Goal: Task Accomplishment & Management: Use online tool/utility

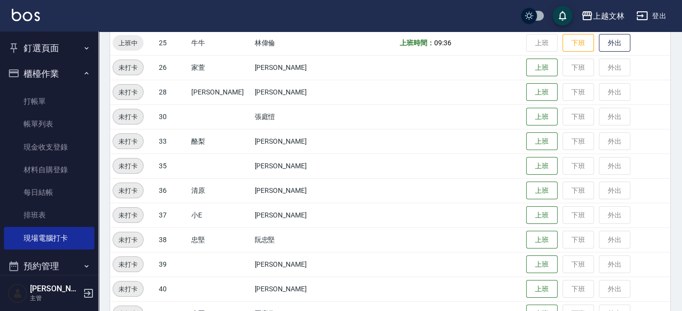
scroll to position [405, 0]
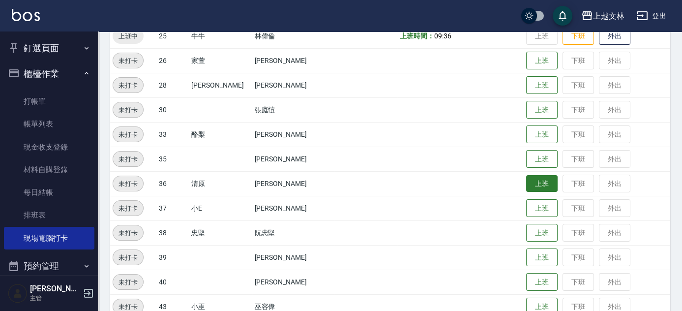
click at [526, 182] on button "上班" at bounding box center [541, 183] width 31 height 17
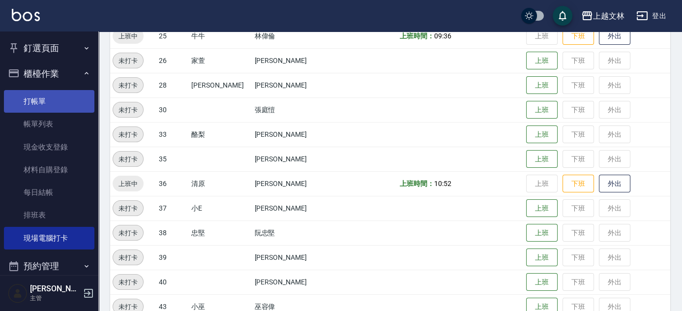
drag, startPoint x: 40, startPoint y: 102, endPoint x: 50, endPoint y: 103, distance: 9.9
click at [40, 102] on link "打帳單" at bounding box center [49, 101] width 90 height 23
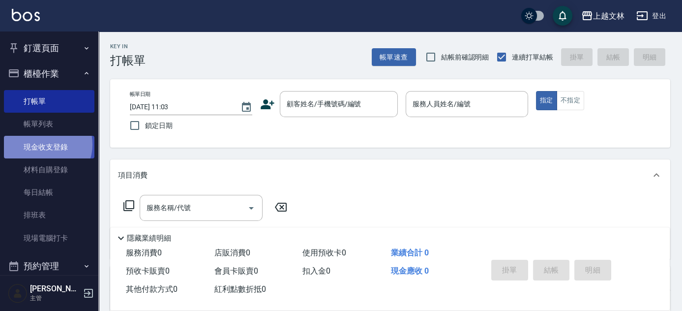
click at [44, 144] on link "現金收支登錄" at bounding box center [49, 147] width 90 height 23
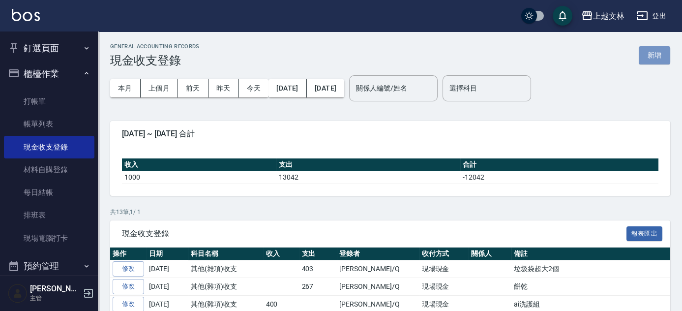
drag, startPoint x: 651, startPoint y: 58, endPoint x: 625, endPoint y: 68, distance: 27.2
click at [651, 58] on button "新增" at bounding box center [653, 55] width 31 height 18
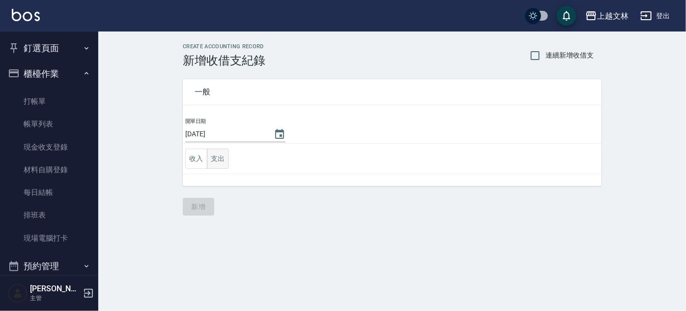
click at [222, 159] on button "支出" at bounding box center [218, 158] width 22 height 20
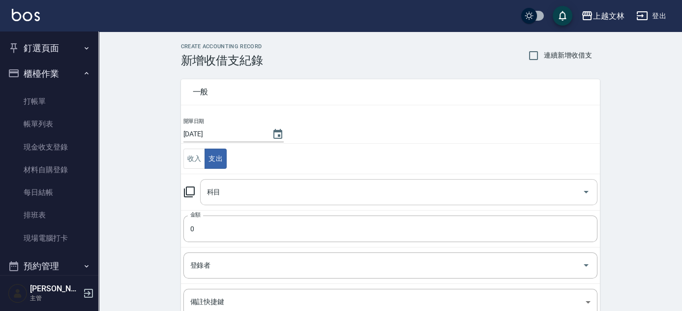
click at [583, 191] on icon "Open" at bounding box center [586, 192] width 12 height 12
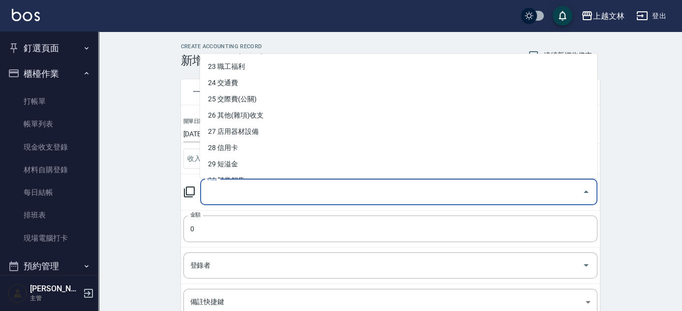
scroll to position [369, 0]
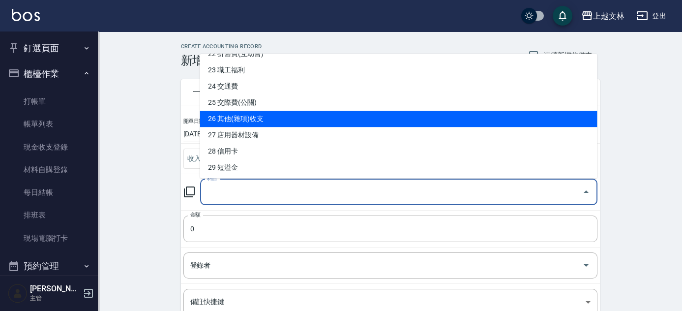
click at [275, 119] on li "26 其他(雜項)收支" at bounding box center [398, 119] width 397 height 16
type input "26 其他(雜項)收支"
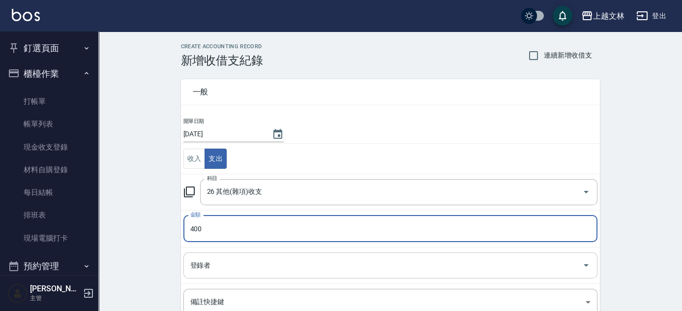
type input "400"
click at [240, 266] on input "登錄者" at bounding box center [383, 264] width 390 height 17
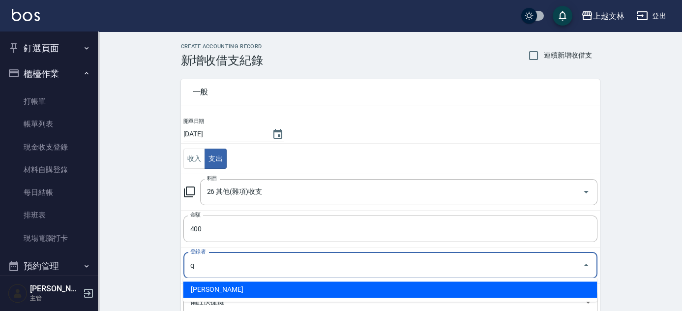
click at [201, 291] on li "[PERSON_NAME]" at bounding box center [390, 289] width 414 height 16
type input "[PERSON_NAME]"
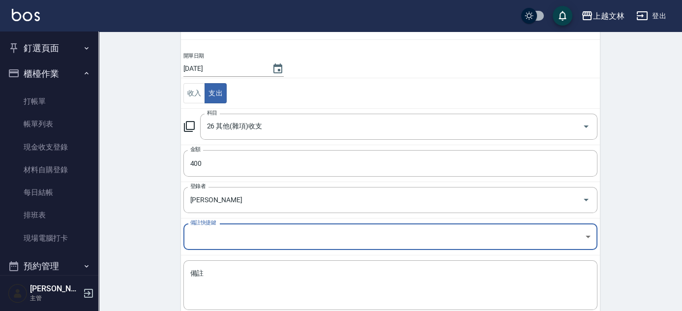
scroll to position [68, 0]
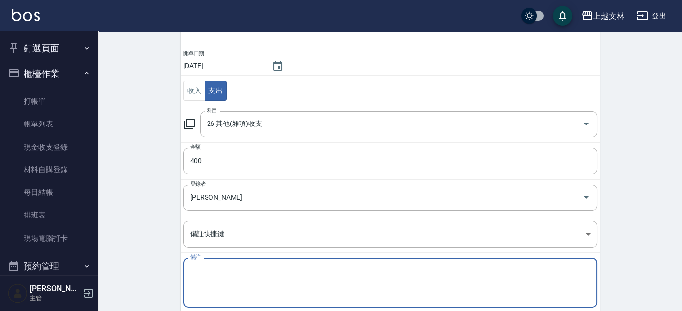
click at [191, 268] on div "備註 x 備註" at bounding box center [390, 282] width 414 height 50
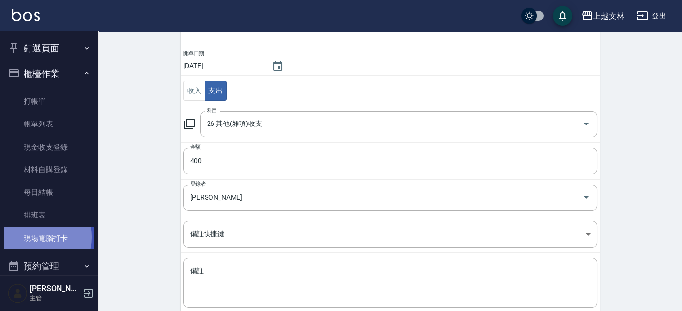
click at [38, 236] on link "現場電腦打卡" at bounding box center [49, 238] width 90 height 23
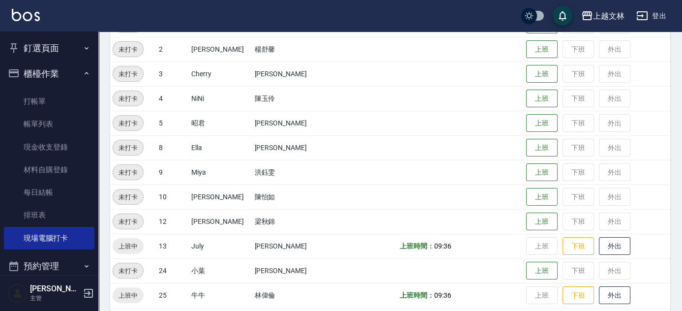
scroll to position [153, 0]
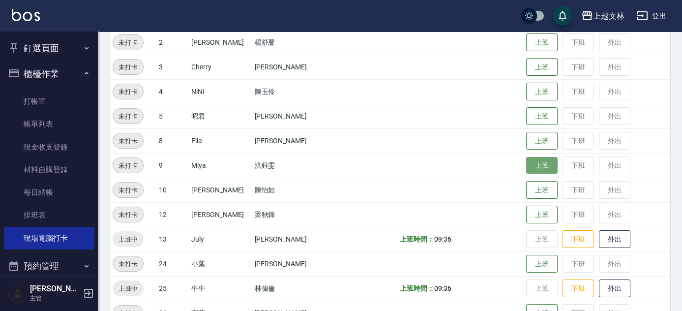
click at [536, 162] on button "上班" at bounding box center [541, 165] width 31 height 17
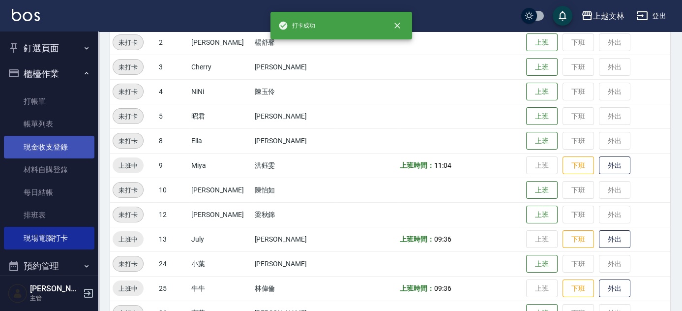
click at [32, 145] on link "現金收支登錄" at bounding box center [49, 147] width 90 height 23
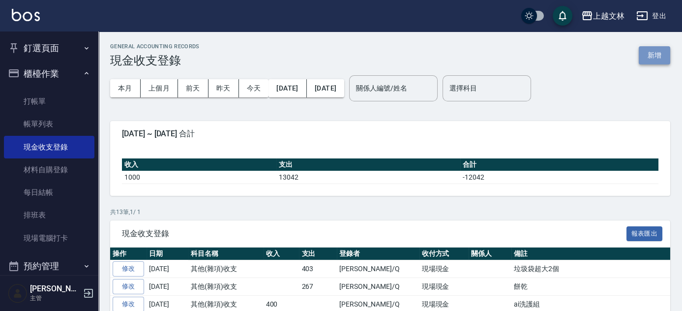
click at [650, 53] on button "新增" at bounding box center [653, 55] width 31 height 18
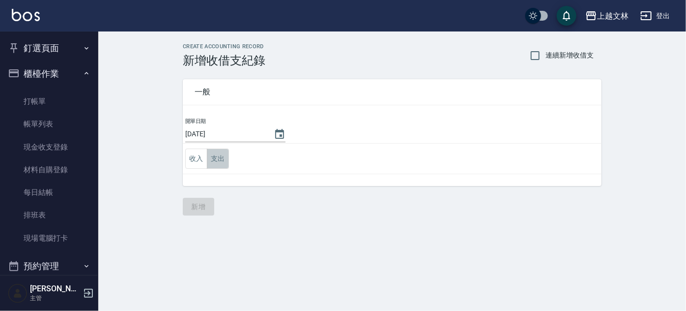
click at [221, 155] on button "支出" at bounding box center [218, 158] width 22 height 20
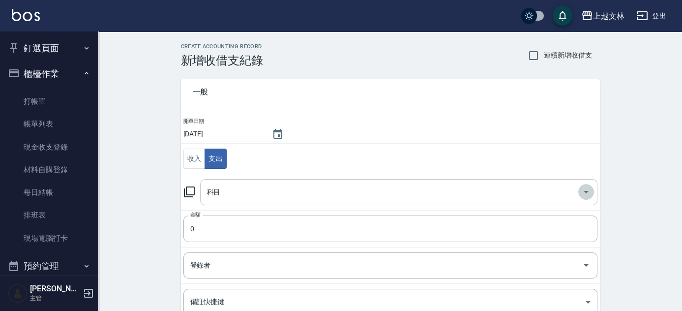
click at [587, 191] on icon "Open" at bounding box center [586, 192] width 12 height 12
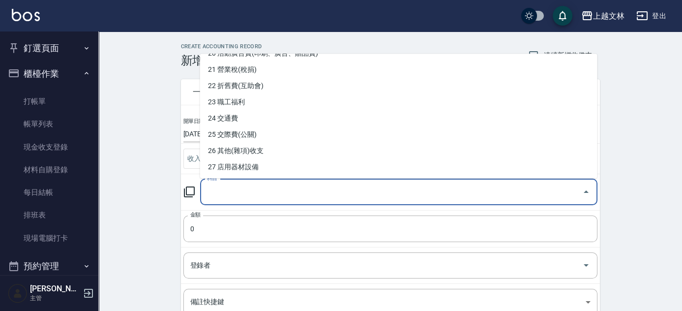
scroll to position [340, 0]
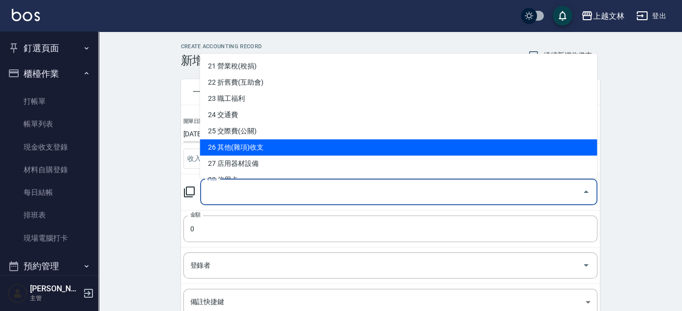
click at [231, 145] on li "26 其他(雜項)收支" at bounding box center [398, 147] width 397 height 16
type input "26 其他(雜項)收支"
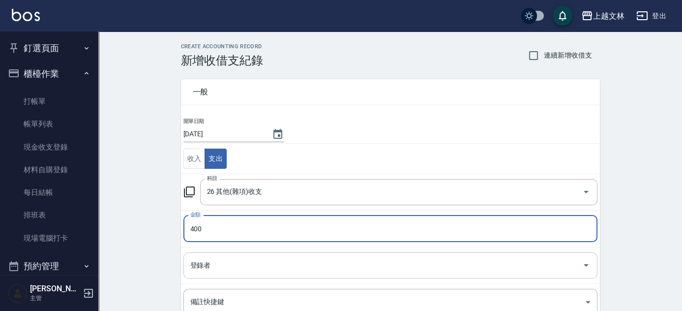
type input "400"
click at [194, 260] on div "登錄者 登錄者" at bounding box center [390, 265] width 414 height 26
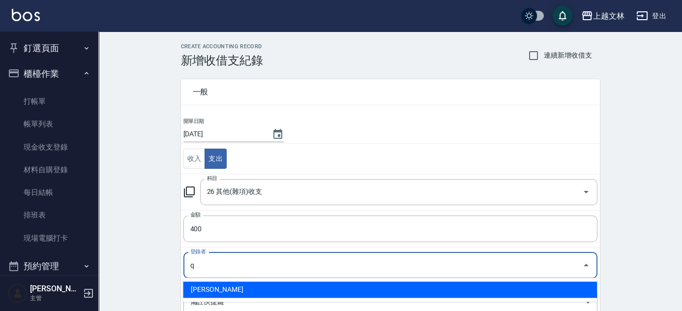
click at [216, 292] on li "[PERSON_NAME]" at bounding box center [390, 289] width 414 height 16
type input "[PERSON_NAME]"
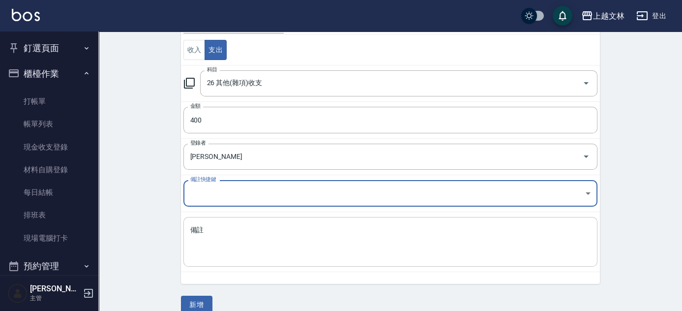
scroll to position [109, 0]
click at [191, 227] on textarea "備註" at bounding box center [390, 241] width 400 height 33
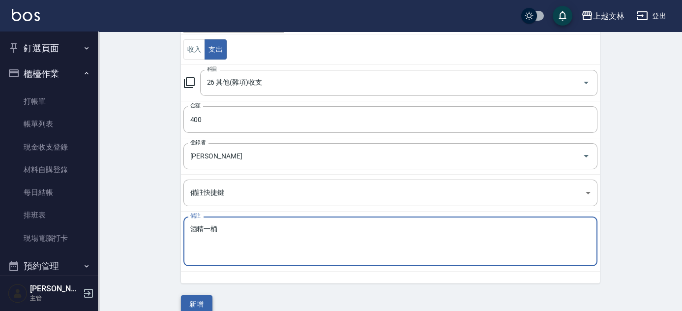
type textarea "酒精一桶"
click at [193, 302] on button "新增" at bounding box center [196, 304] width 31 height 18
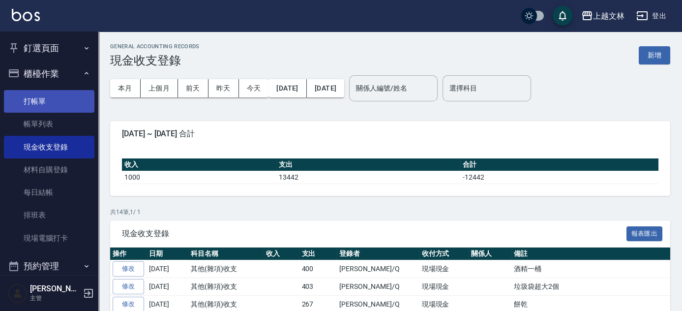
click at [41, 100] on link "打帳單" at bounding box center [49, 101] width 90 height 23
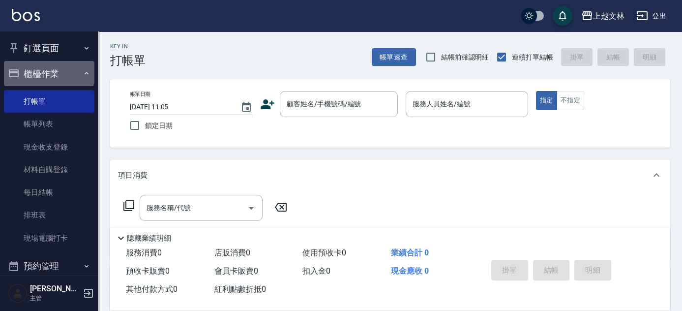
click at [48, 70] on button "櫃檯作業" at bounding box center [49, 74] width 90 height 26
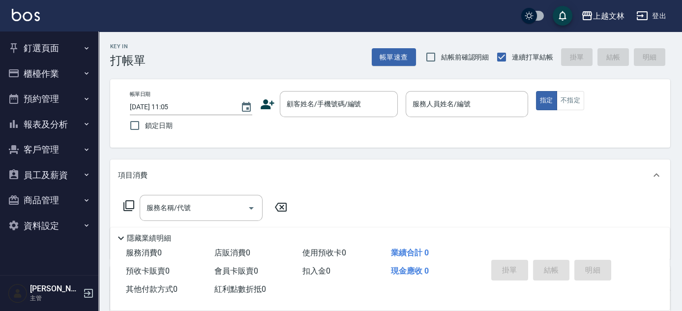
click at [48, 69] on button "櫃檯作業" at bounding box center [49, 74] width 90 height 26
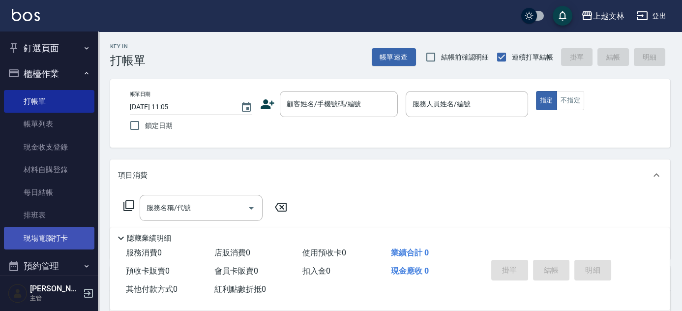
click at [54, 243] on link "現場電腦打卡" at bounding box center [49, 238] width 90 height 23
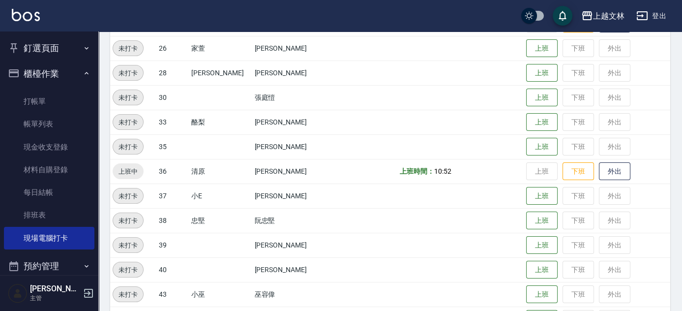
scroll to position [444, 0]
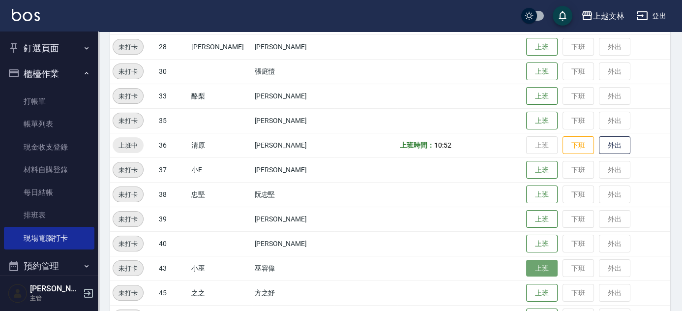
click at [528, 270] on button "上班" at bounding box center [541, 267] width 31 height 17
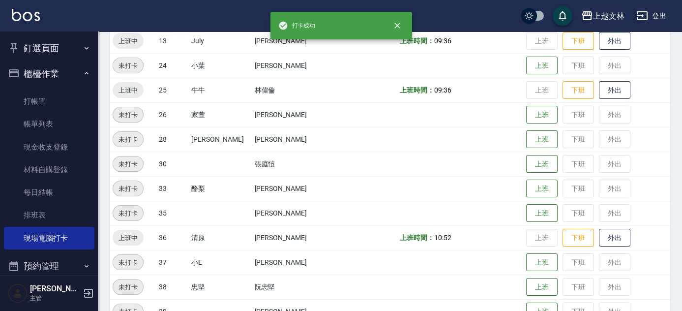
scroll to position [345, 0]
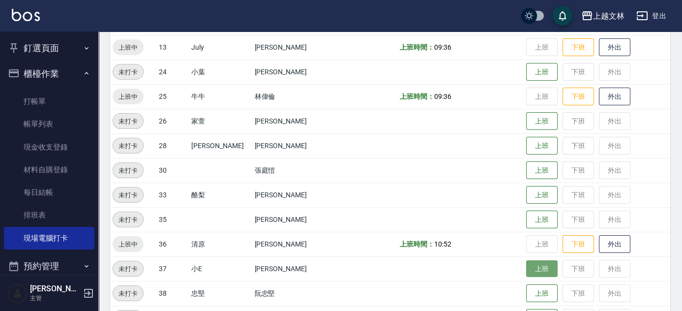
click at [533, 273] on button "上班" at bounding box center [541, 268] width 31 height 17
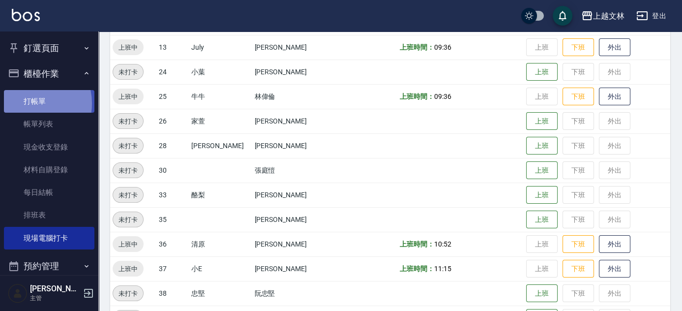
click at [26, 103] on link "打帳單" at bounding box center [49, 101] width 90 height 23
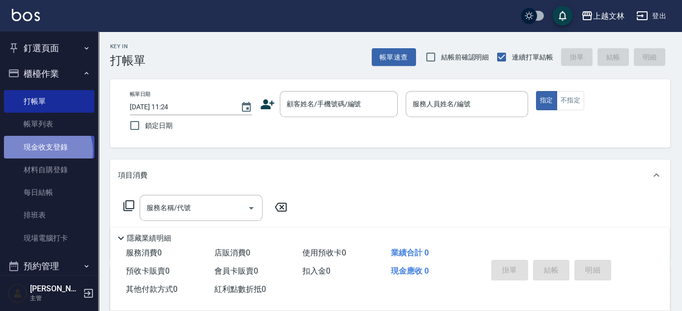
click at [42, 150] on link "現金收支登錄" at bounding box center [49, 147] width 90 height 23
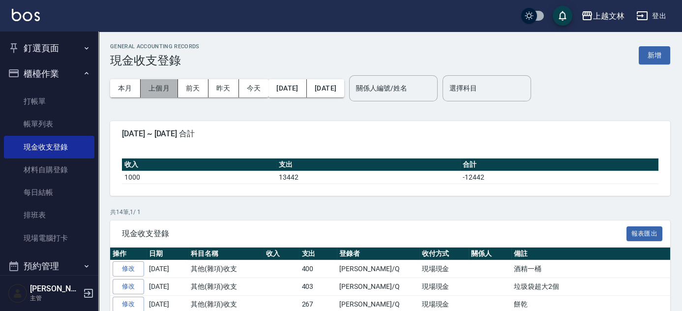
click at [157, 87] on button "上個月" at bounding box center [159, 88] width 37 height 18
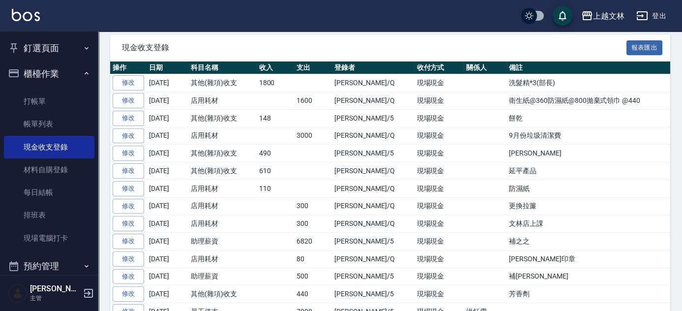
scroll to position [185, 0]
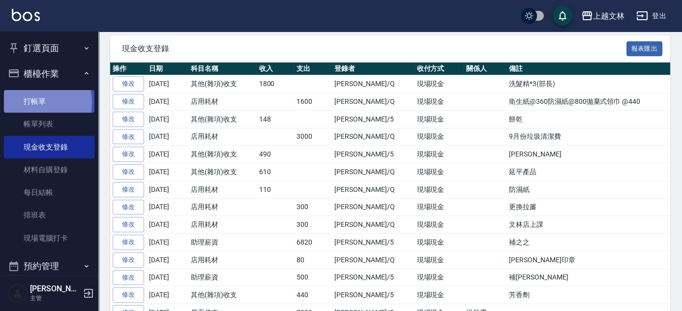
click at [31, 102] on link "打帳單" at bounding box center [49, 101] width 90 height 23
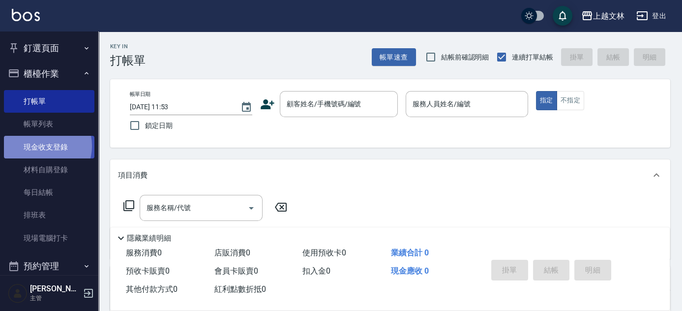
click at [42, 145] on link "現金收支登錄" at bounding box center [49, 147] width 90 height 23
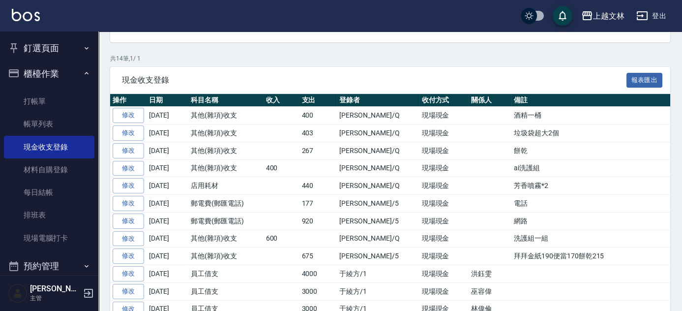
scroll to position [151, 0]
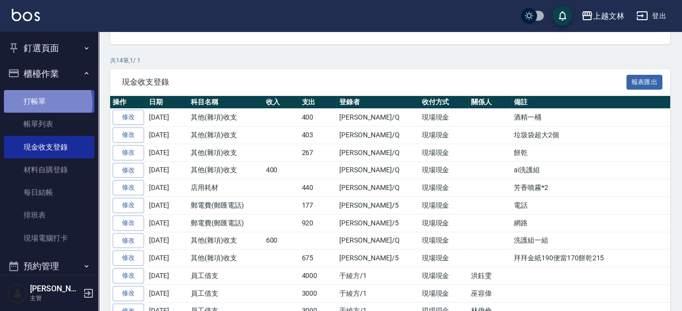
click at [39, 103] on link "打帳單" at bounding box center [49, 101] width 90 height 23
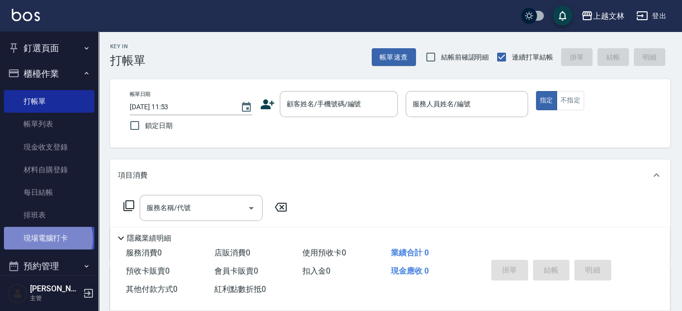
click at [47, 238] on link "現場電腦打卡" at bounding box center [49, 238] width 90 height 23
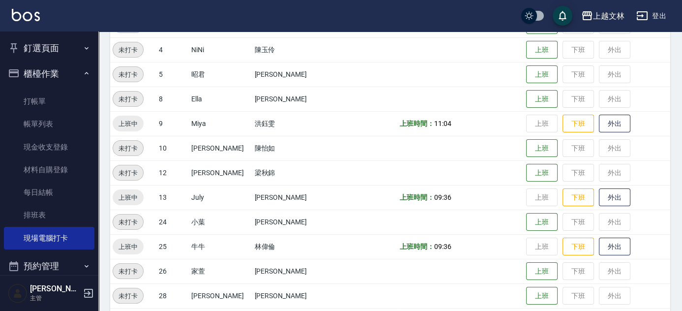
scroll to position [197, 0]
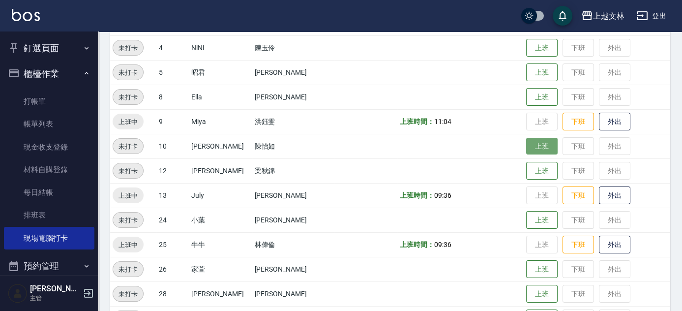
click at [528, 145] on button "上班" at bounding box center [541, 146] width 31 height 17
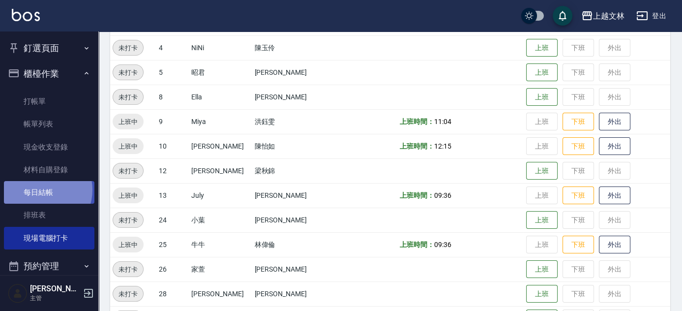
click at [41, 190] on link "每日結帳" at bounding box center [49, 192] width 90 height 23
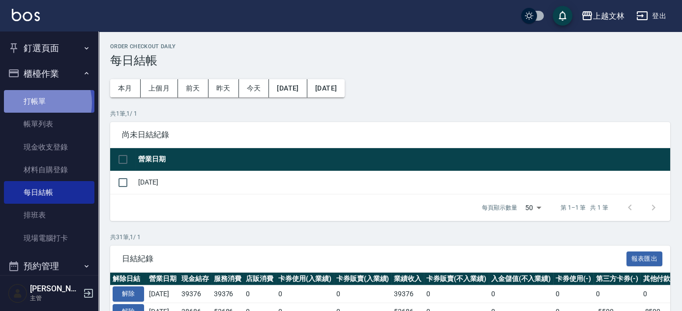
click at [37, 103] on link "打帳單" at bounding box center [49, 101] width 90 height 23
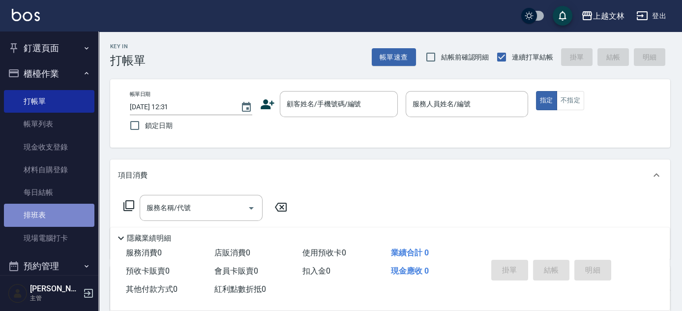
click at [57, 211] on link "排班表" at bounding box center [49, 214] width 90 height 23
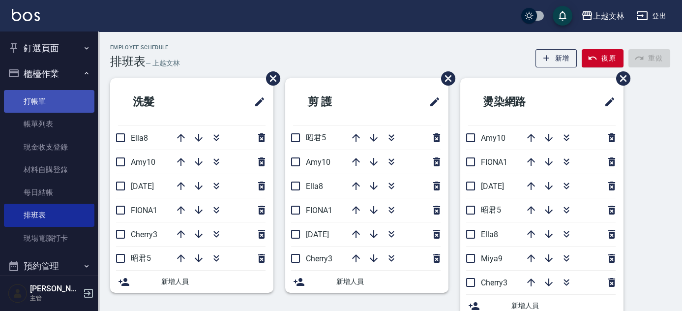
click at [29, 99] on link "打帳單" at bounding box center [49, 101] width 90 height 23
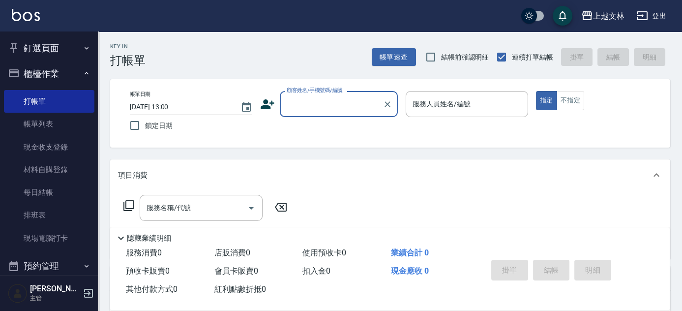
click at [343, 105] on input "顧客姓名/手機號碼/編號" at bounding box center [331, 103] width 94 height 17
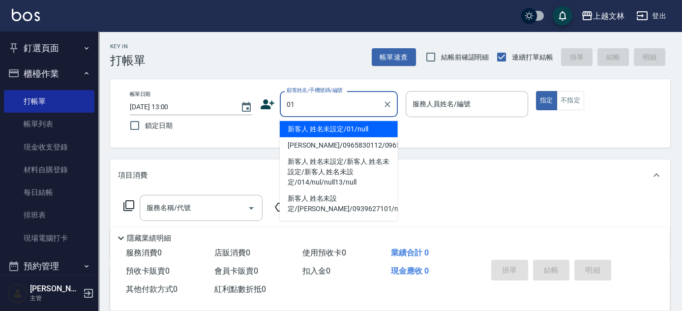
type input "新客人 姓名未設定/01/null"
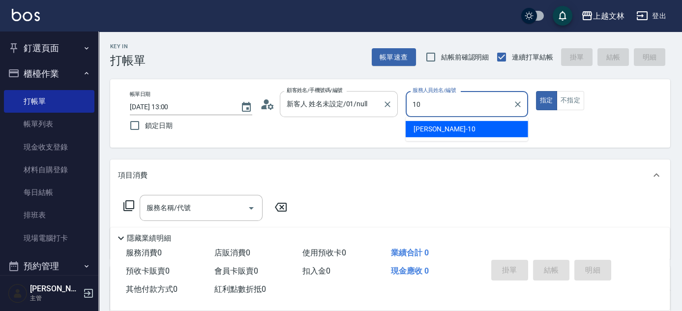
type input "[PERSON_NAME]-10"
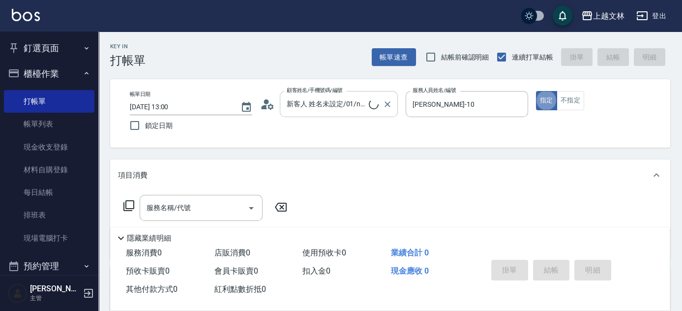
type button "true"
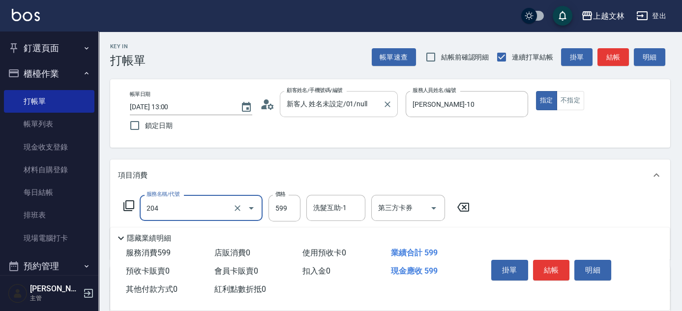
type input "A級洗+剪(204)"
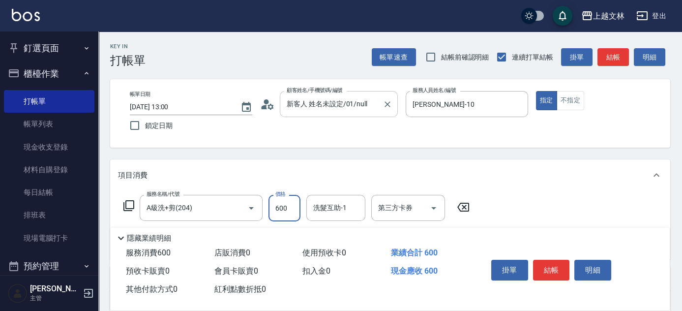
type input "600"
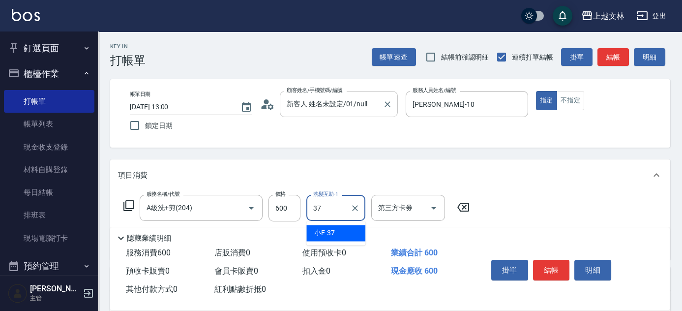
type input "小E-37"
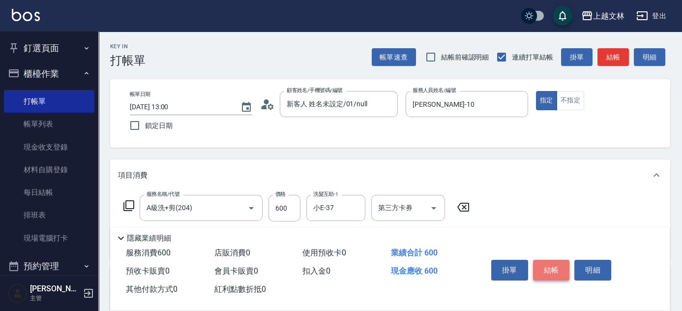
click at [553, 271] on button "結帳" at bounding box center [551, 269] width 37 height 21
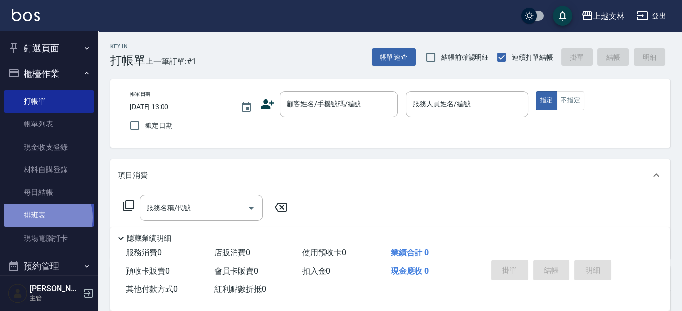
click at [47, 217] on link "排班表" at bounding box center [49, 214] width 90 height 23
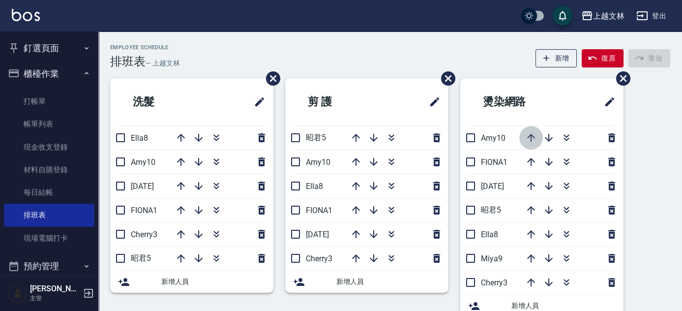
click at [533, 133] on icon "button" at bounding box center [531, 138] width 12 height 12
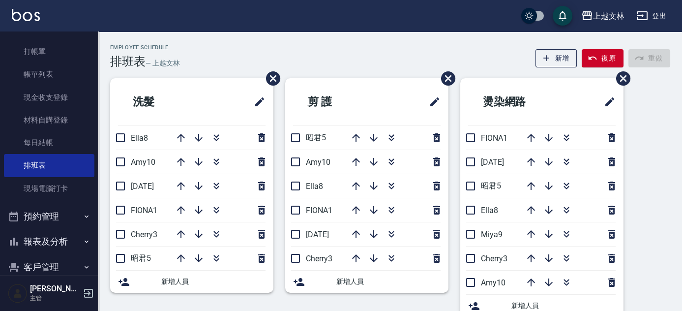
scroll to position [142, 0]
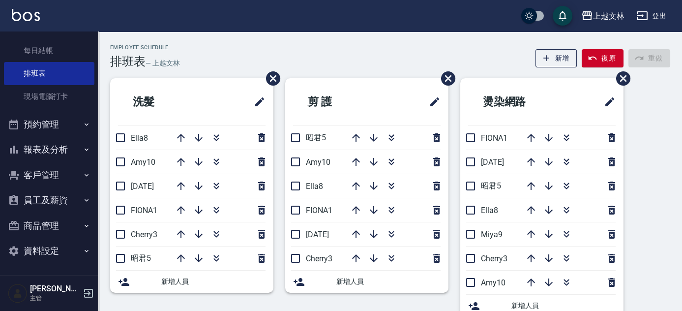
click at [52, 146] on button "報表及分析" at bounding box center [49, 150] width 90 height 26
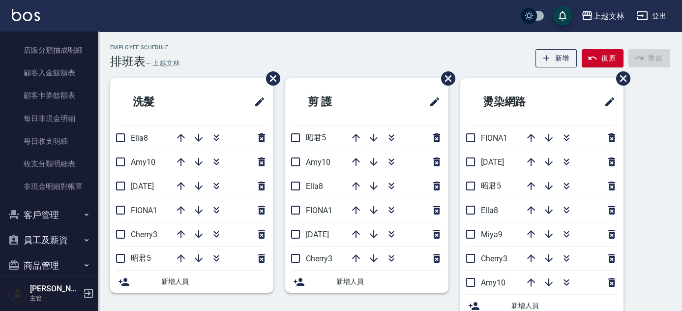
scroll to position [763, 0]
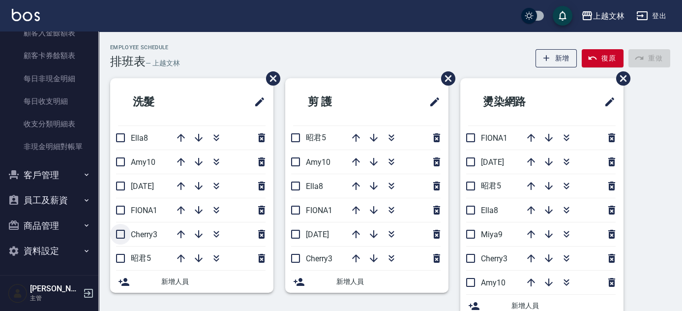
click at [111, 237] on div "洗髮 Ella8 Amy10 [DATE] FIONA1 Cherry3 昭君5 新增人員" at bounding box center [185, 203] width 175 height 250
click at [62, 226] on button "商品管理" at bounding box center [49, 226] width 90 height 26
click at [67, 269] on link "商品列表" at bounding box center [49, 275] width 90 height 23
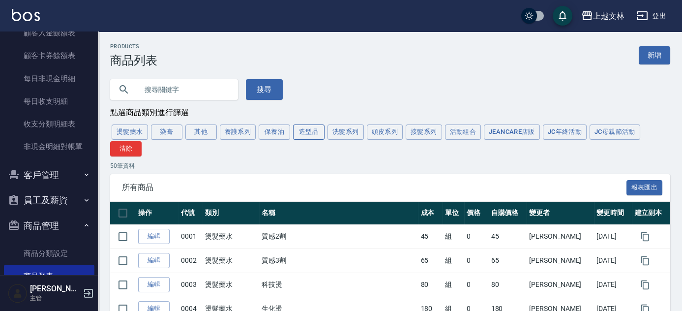
click at [301, 129] on button "造型品" at bounding box center [308, 131] width 31 height 15
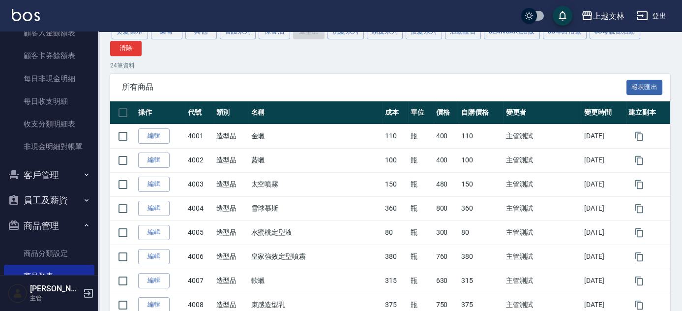
scroll to position [40, 0]
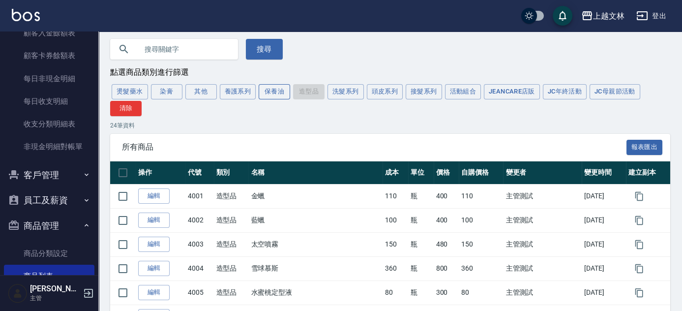
click at [270, 95] on button "保養油" at bounding box center [273, 91] width 31 height 15
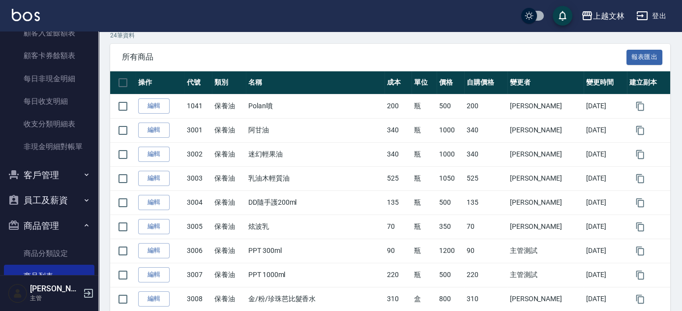
scroll to position [56, 0]
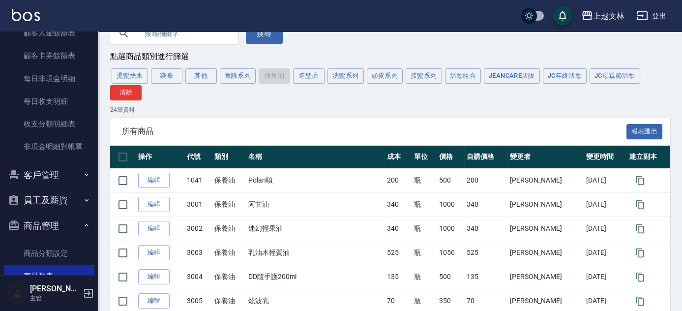
click at [241, 77] on button "養護系列" at bounding box center [238, 75] width 36 height 15
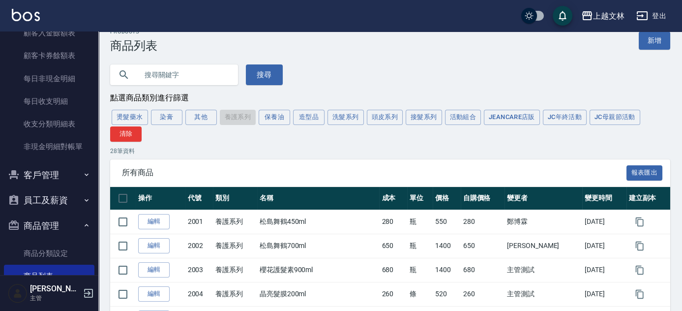
scroll to position [0, 0]
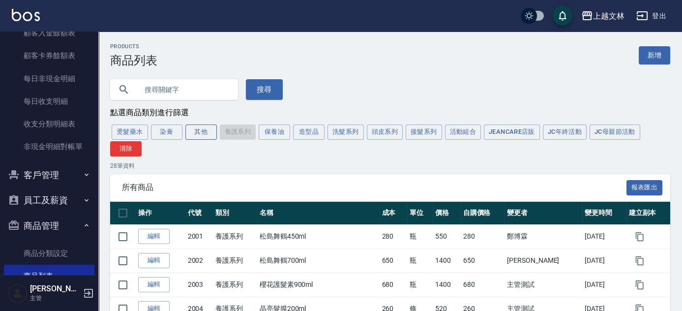
click at [199, 139] on button "其他" at bounding box center [200, 131] width 31 height 15
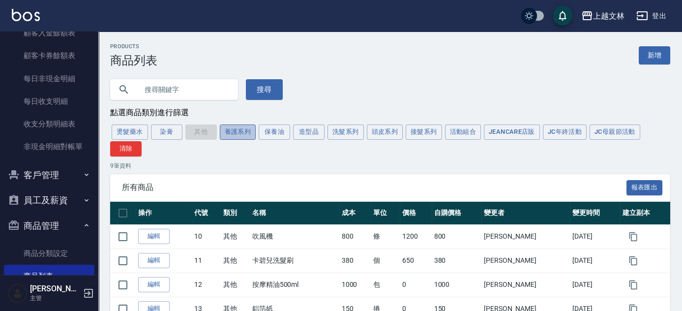
click at [242, 132] on button "養護系列" at bounding box center [238, 131] width 36 height 15
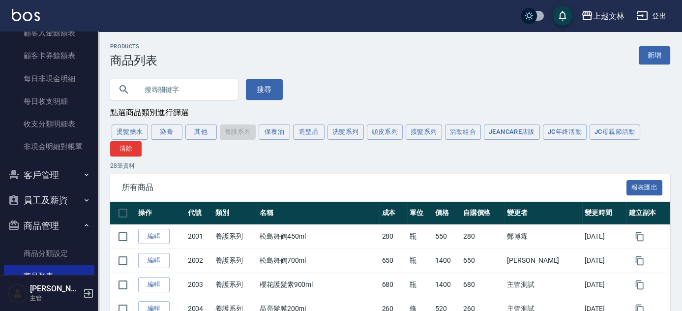
click at [281, 134] on button "保養油" at bounding box center [273, 131] width 31 height 15
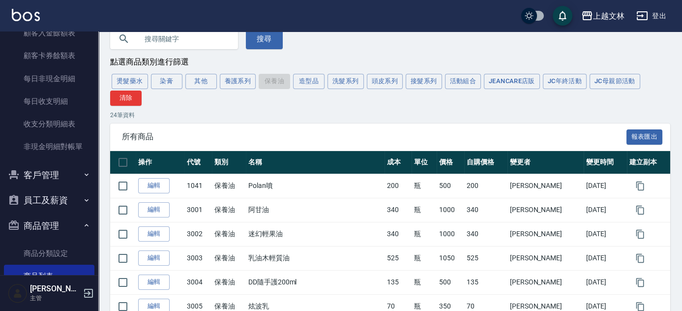
scroll to position [26, 0]
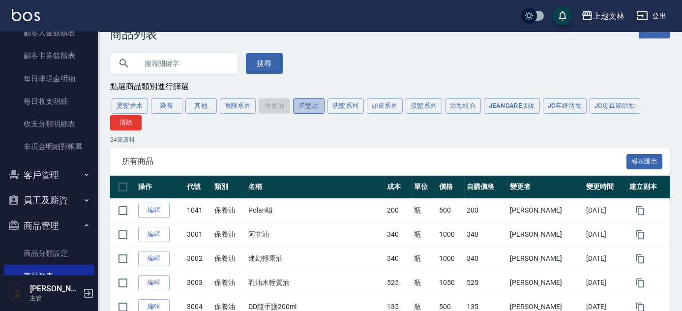
click at [304, 104] on button "造型品" at bounding box center [308, 105] width 31 height 15
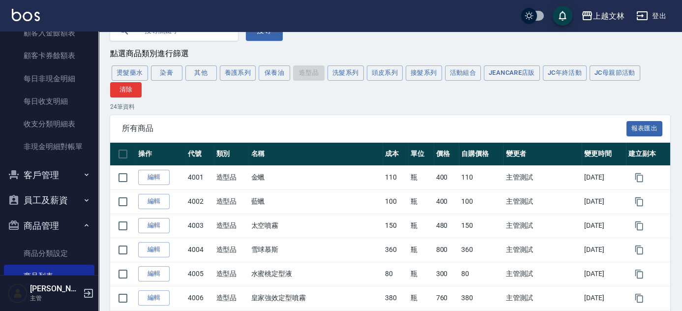
scroll to position [57, 0]
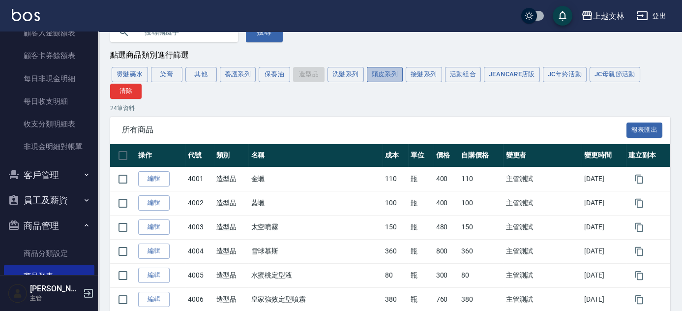
click at [376, 74] on button "頭皮系列" at bounding box center [385, 74] width 36 height 15
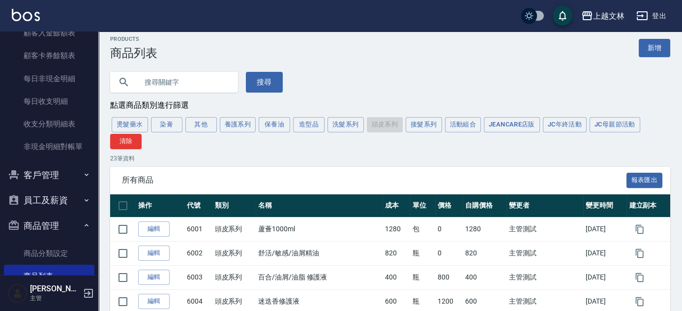
scroll to position [0, 0]
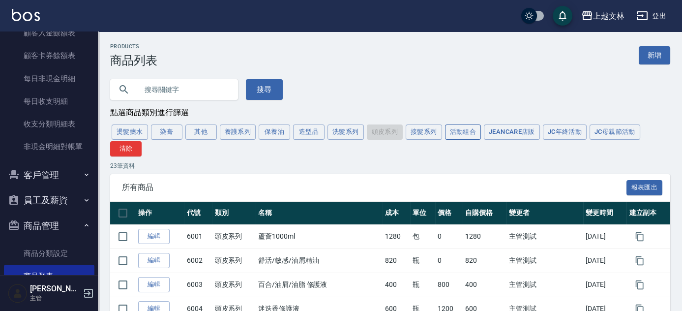
click at [461, 134] on button "活動組合" at bounding box center [463, 131] width 36 height 15
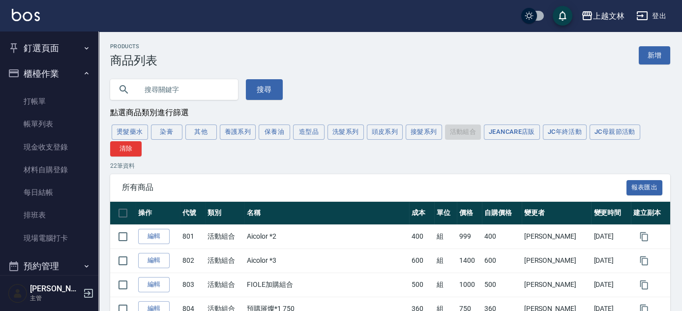
click at [266, 132] on button "保養油" at bounding box center [273, 131] width 31 height 15
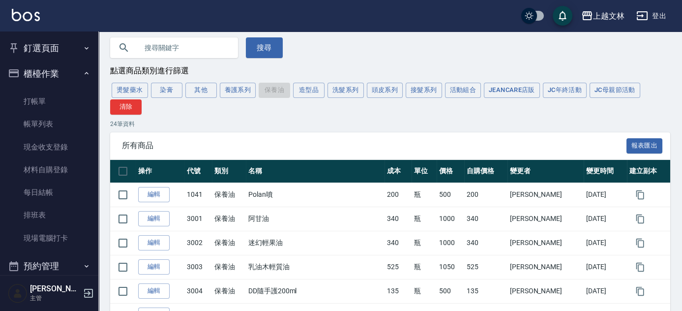
scroll to position [10, 0]
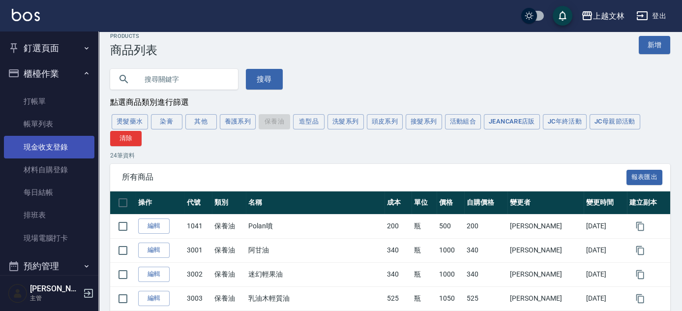
click at [54, 145] on link "現金收支登錄" at bounding box center [49, 147] width 90 height 23
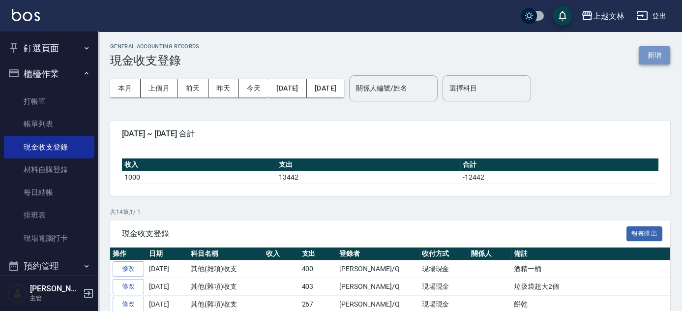
click at [663, 55] on button "新增" at bounding box center [653, 55] width 31 height 18
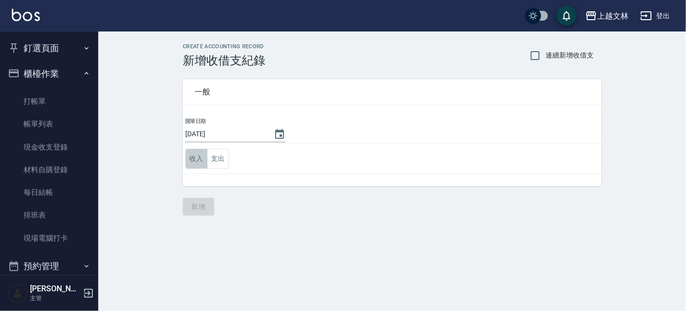
click at [198, 161] on button "收入" at bounding box center [196, 158] width 22 height 20
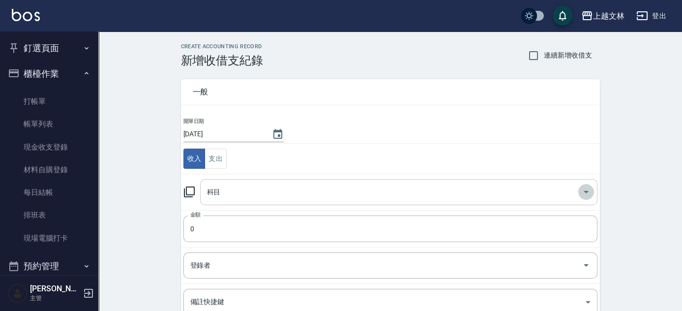
click at [586, 189] on icon "Open" at bounding box center [586, 192] width 12 height 12
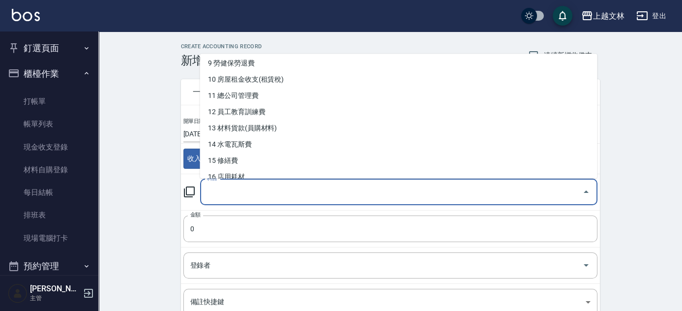
scroll to position [170, 0]
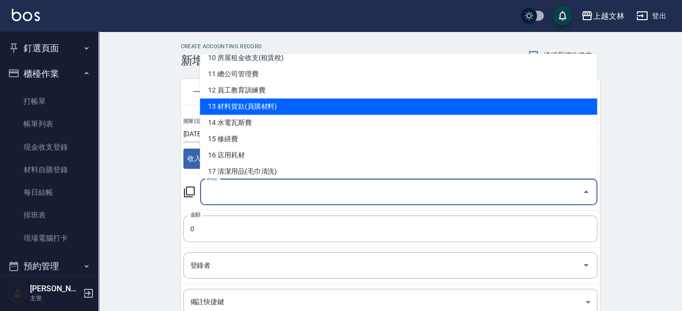
click at [252, 112] on li "13 材料貨款(員購材料)" at bounding box center [398, 106] width 397 height 16
type input "13 材料貨款(員購材料)"
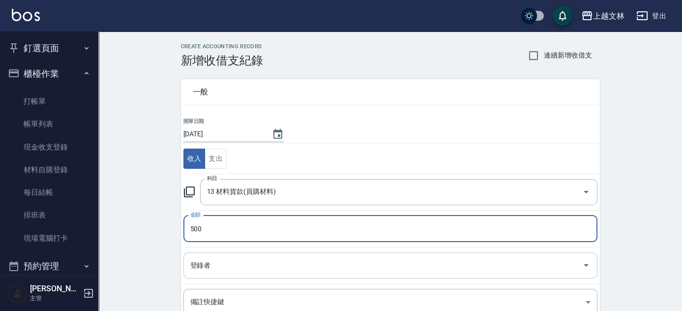
type input "500"
click at [243, 260] on input "登錄者" at bounding box center [383, 264] width 390 height 17
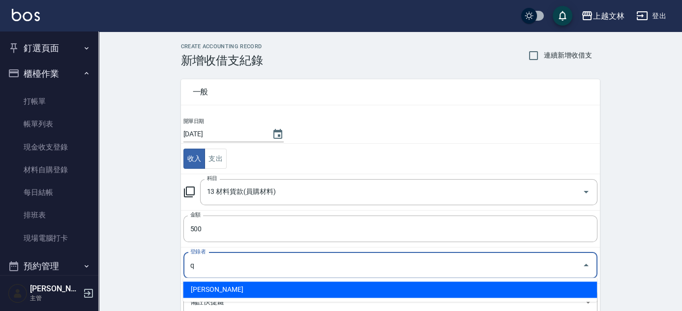
click at [235, 286] on li "[PERSON_NAME]" at bounding box center [390, 289] width 414 height 16
type input "[PERSON_NAME]"
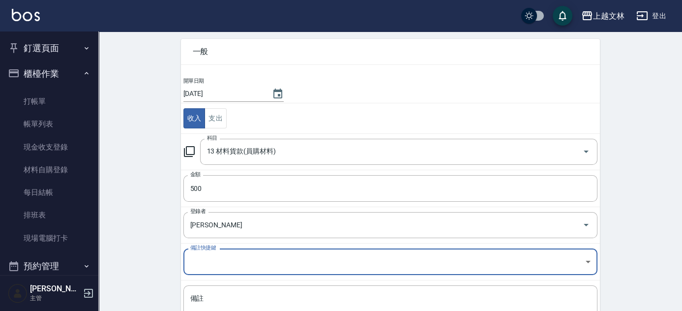
scroll to position [44, 0]
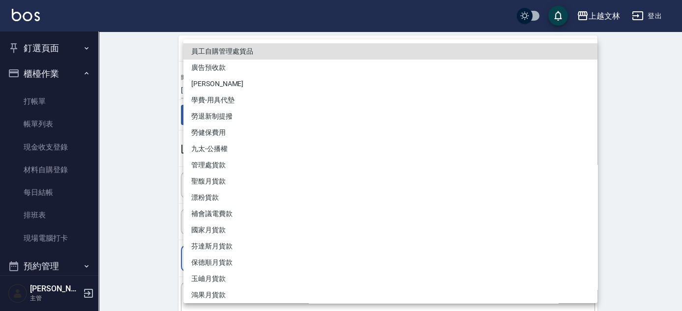
click at [203, 250] on body "上越文林 登出 釘選頁面 店家日報表 設計師排行榜 每日結帳 櫃檯作業 打帳單 帳單列表 現金收支登錄 材料自購登錄 每日結帳 排班表 現場電腦打卡 預約管理…" at bounding box center [341, 173] width 682 height 434
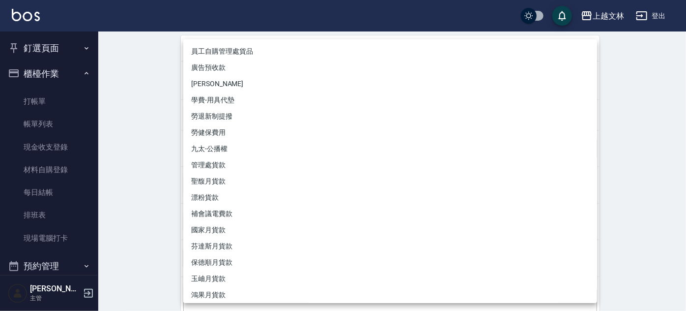
click at [655, 143] on div at bounding box center [343, 155] width 686 height 311
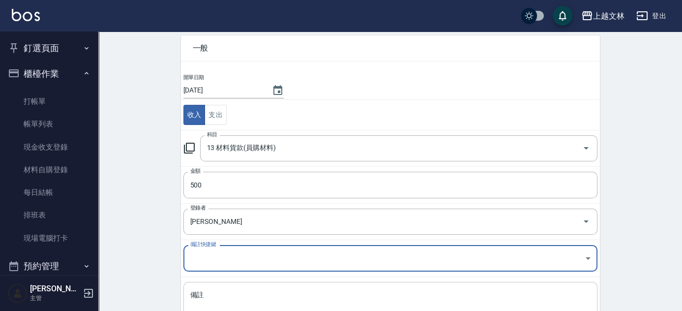
click at [206, 295] on textarea "備註" at bounding box center [390, 306] width 400 height 33
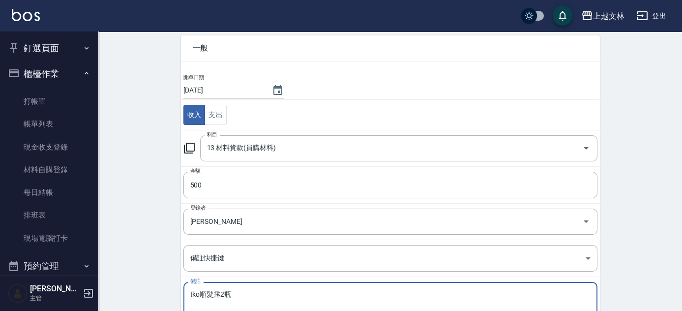
type textarea "tko順髮露2瓶"
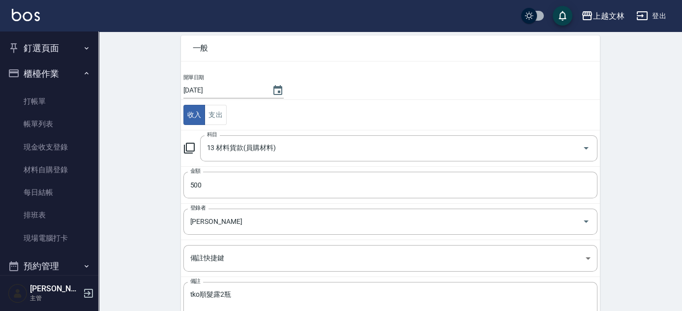
drag, startPoint x: 681, startPoint y: 107, endPoint x: 681, endPoint y: 160, distance: 52.6
click at [681, 157] on div "CREATE ACCOUNTING RECORD 新增收借支紀錄 連續新增收借支 一般 開單日期 [DATE] 收入 支出 科目 13 材料貨款(員購材料) …" at bounding box center [389, 189] width 583 height 402
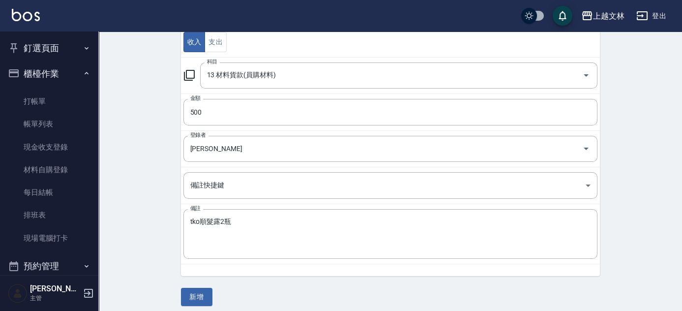
scroll to position [122, 0]
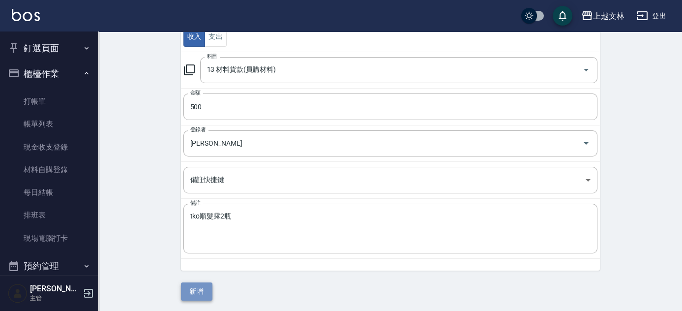
click at [197, 289] on button "新增" at bounding box center [196, 291] width 31 height 18
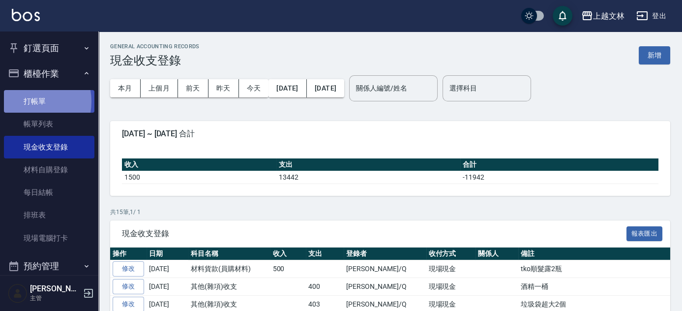
click at [27, 101] on link "打帳單" at bounding box center [49, 101] width 90 height 23
